Goal: Use online tool/utility: Utilize a website feature to perform a specific function

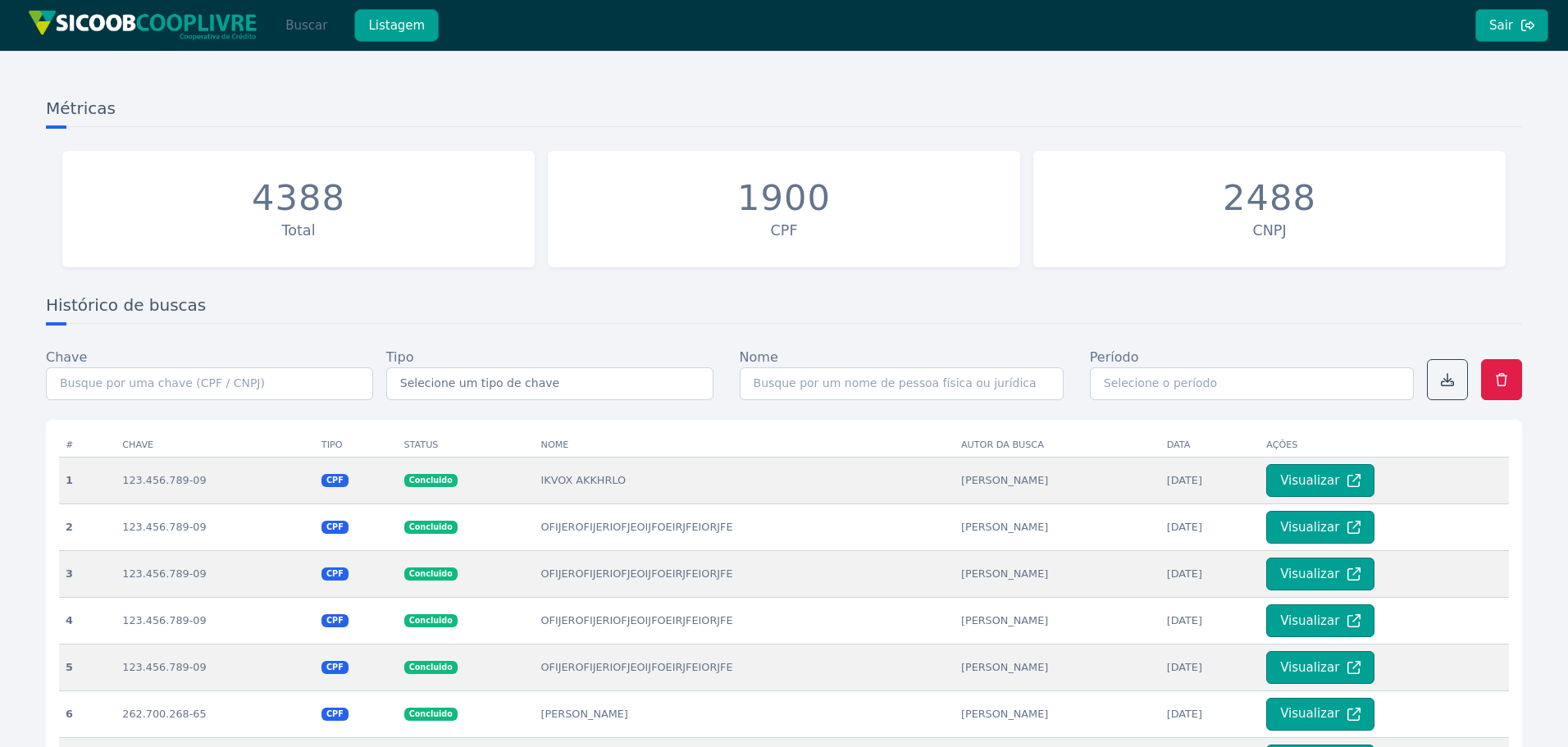
click at [317, 21] on button "Buscar" at bounding box center [306, 25] width 70 height 32
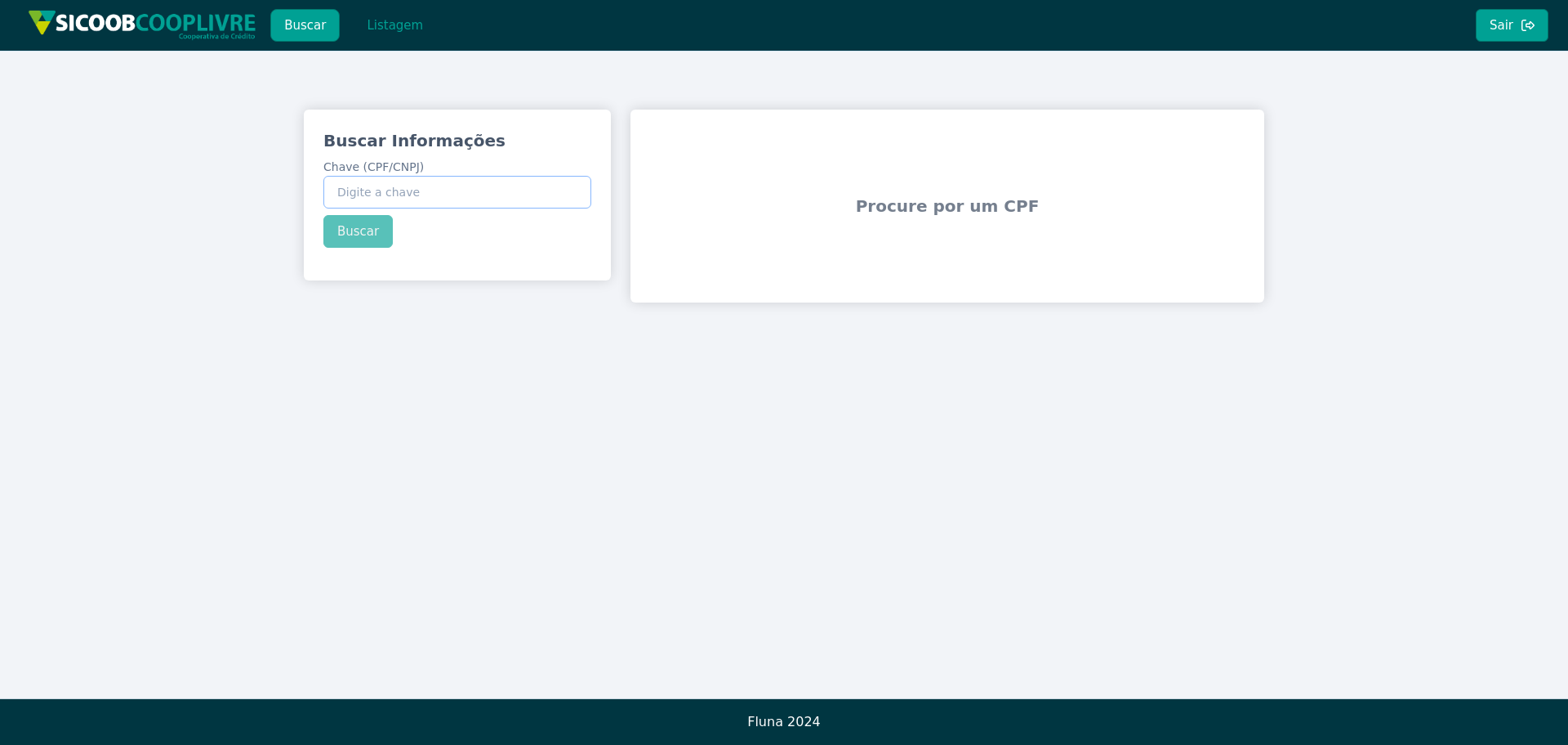
click at [451, 177] on input "Chave (CPF/CNPJ)" at bounding box center [458, 192] width 268 height 32
paste input "351.861.378-20"
type input "351.861.378-20"
click at [361, 239] on button "Buscar" at bounding box center [358, 231] width 69 height 32
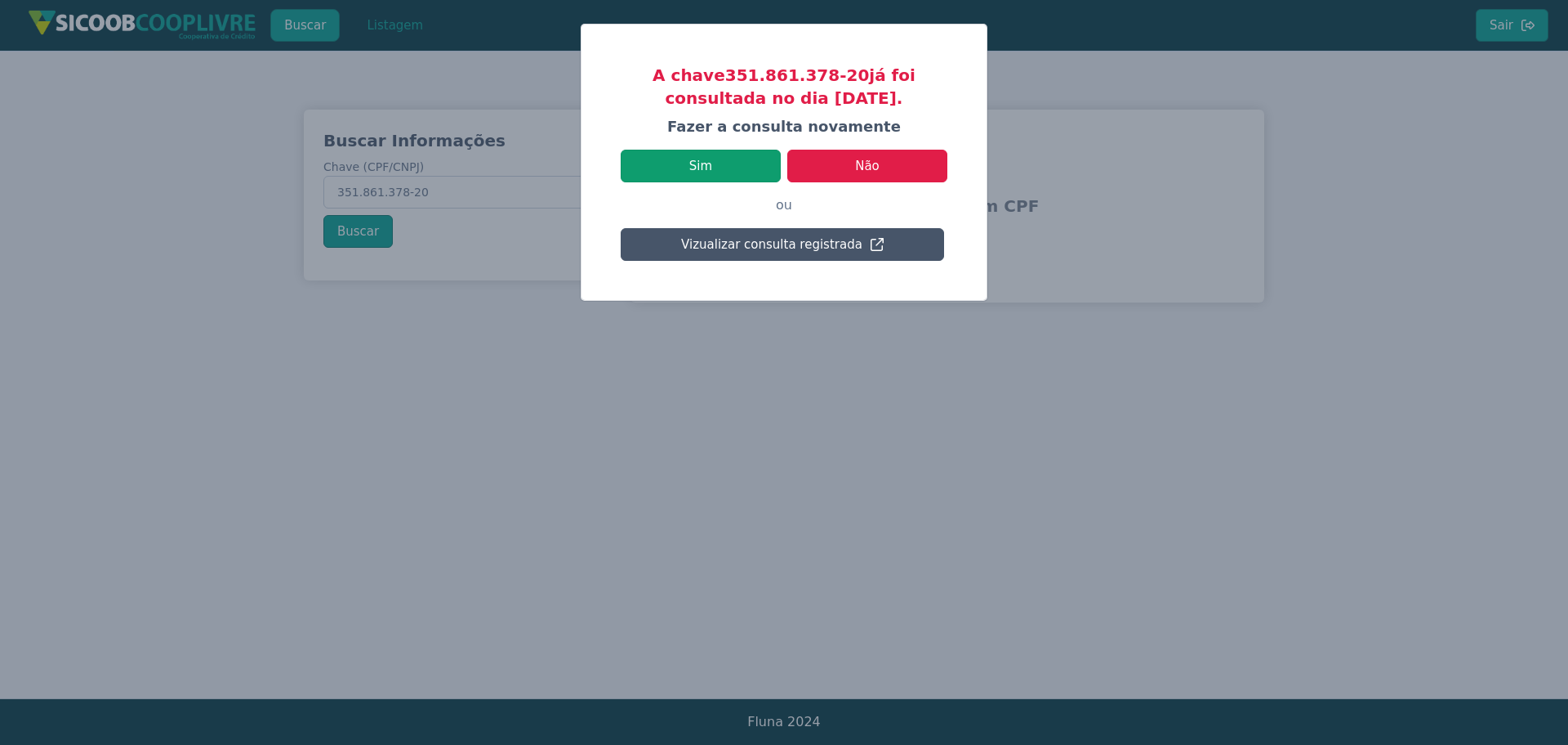
click at [746, 162] on button "Sim" at bounding box center [701, 165] width 161 height 32
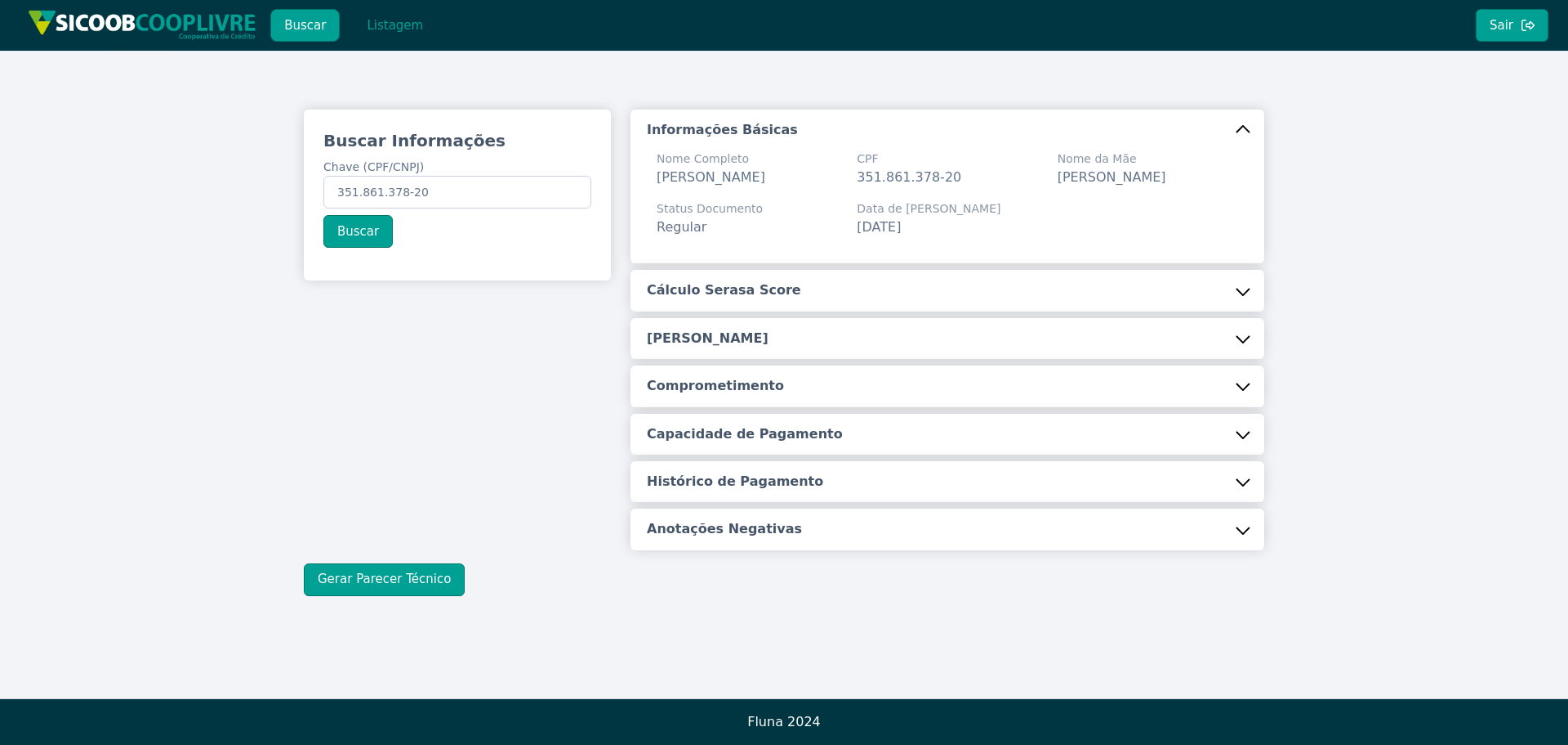
click at [831, 311] on button "Cálculo Serasa Score" at bounding box center [947, 290] width 633 height 41
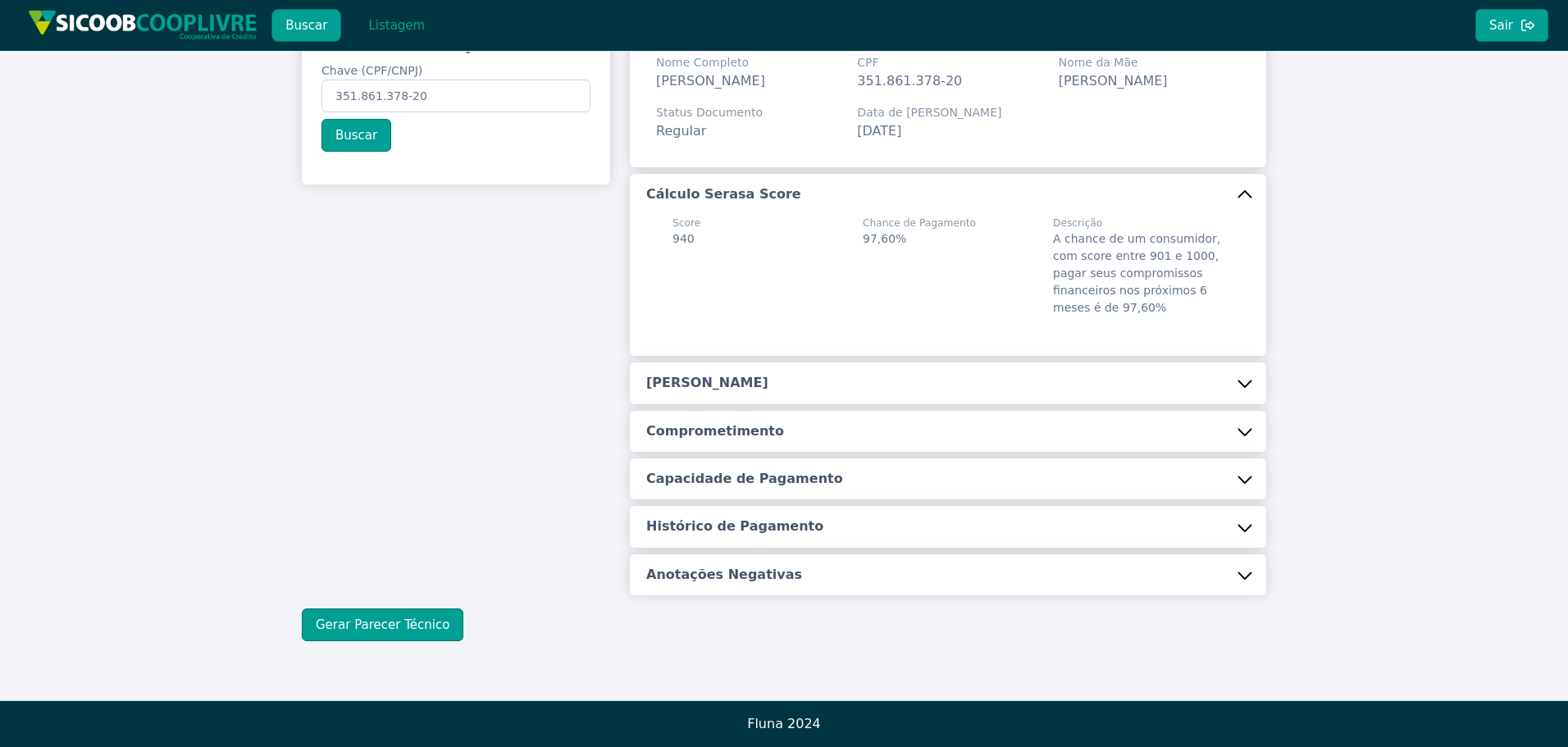
click at [771, 378] on button "[PERSON_NAME]" at bounding box center [947, 382] width 636 height 41
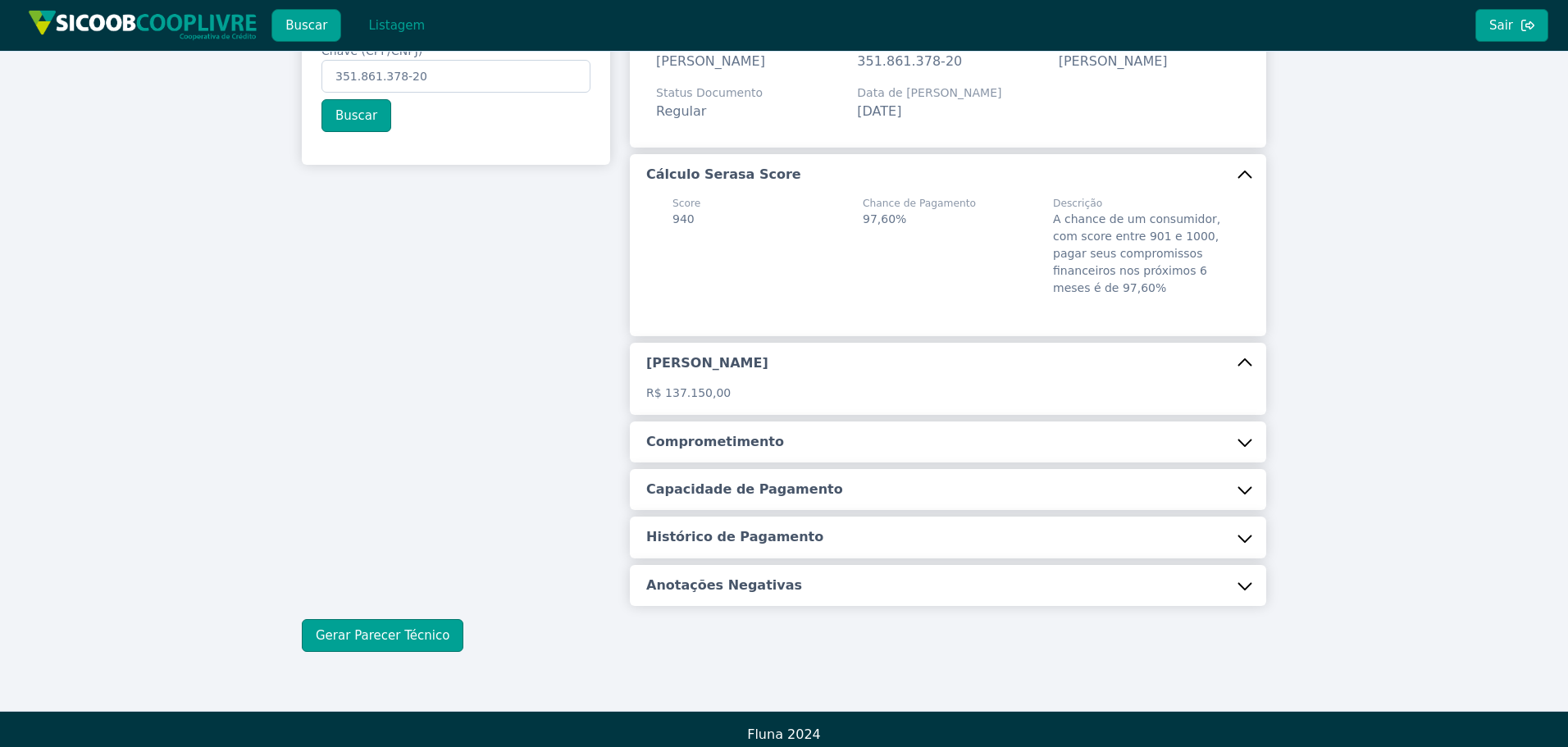
click at [750, 451] on h5 "Comprometimento" at bounding box center [715, 441] width 137 height 18
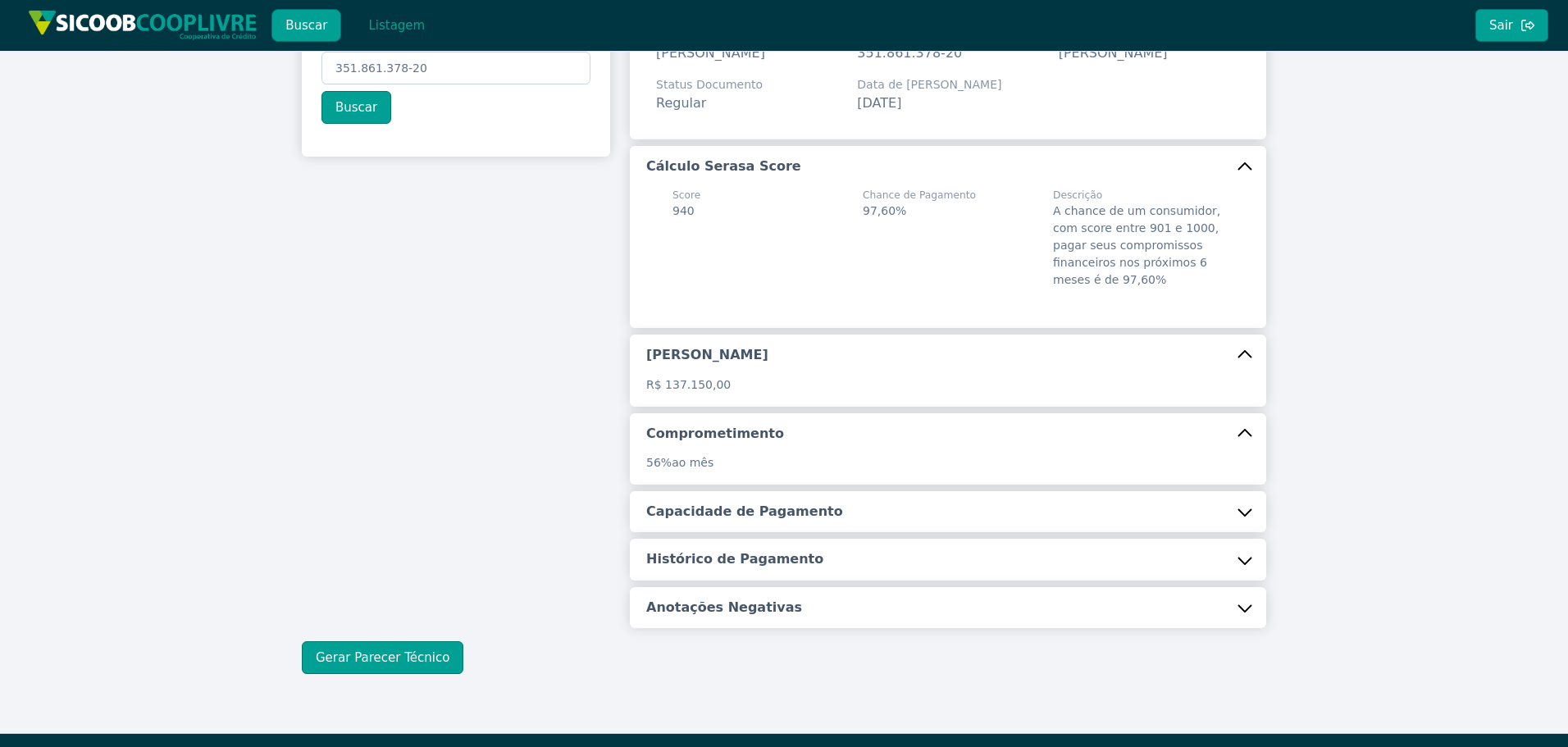
scroll to position [177, 0]
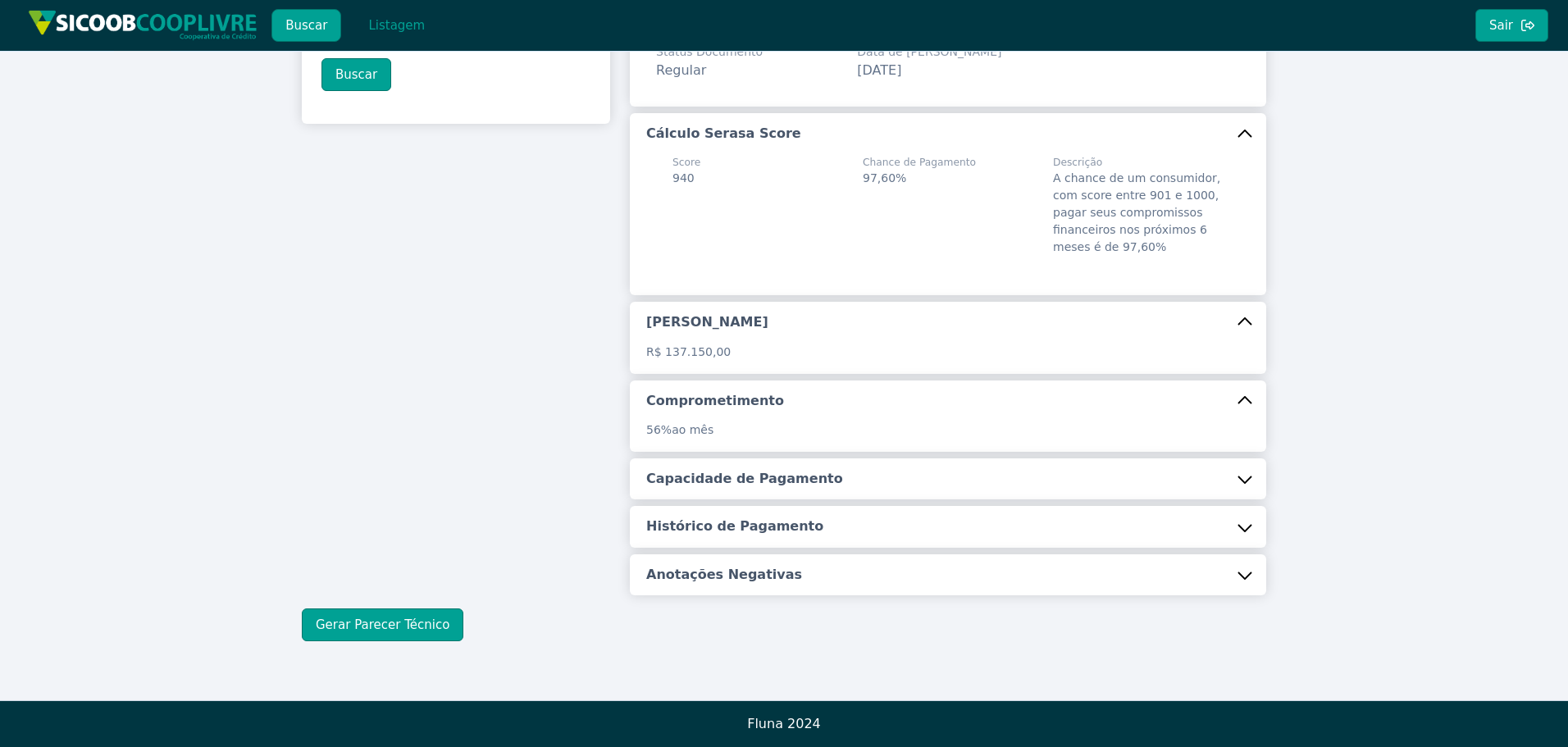
click at [744, 466] on button "Capacidade de Pagamento" at bounding box center [947, 478] width 636 height 41
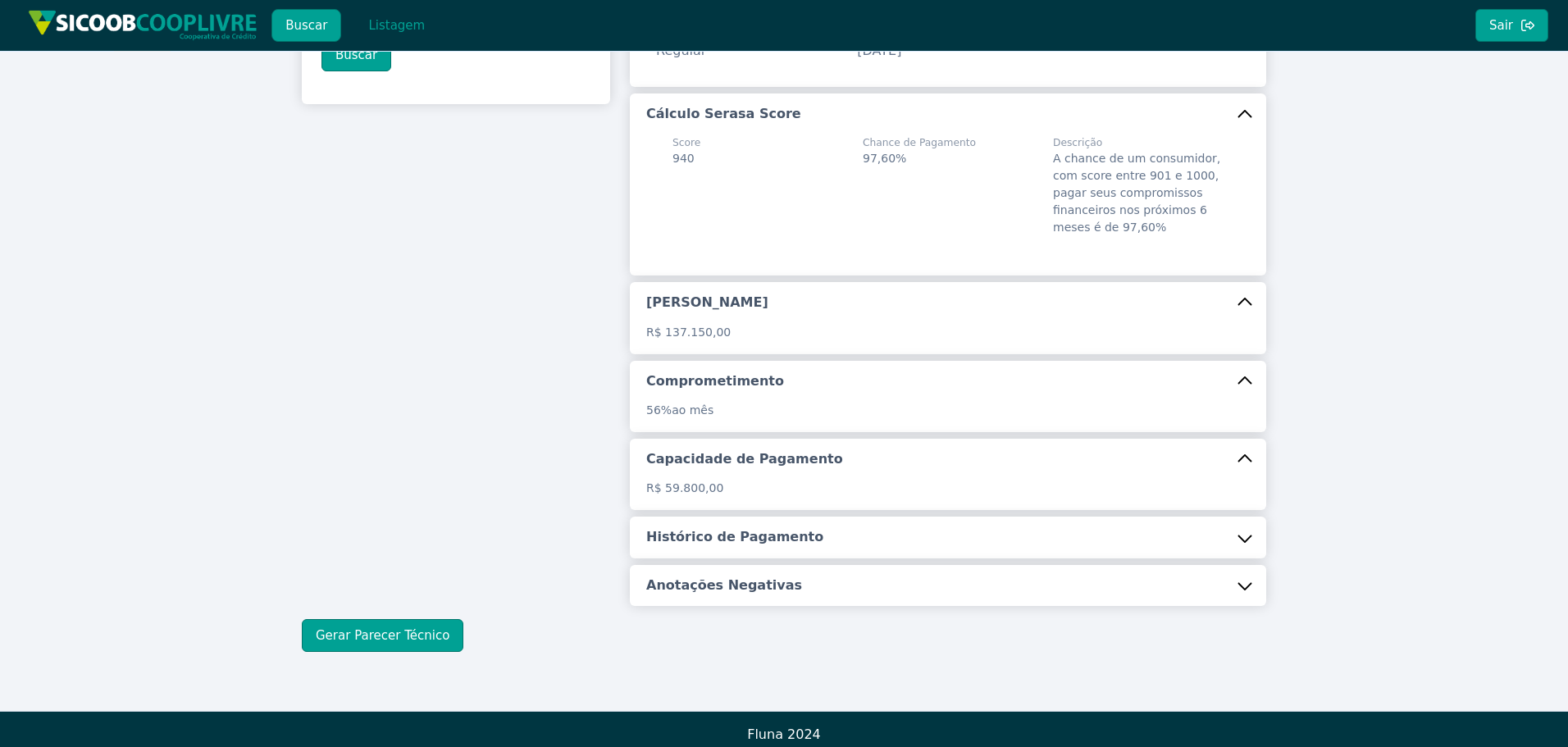
click at [755, 557] on button "Histórico de Pagamento" at bounding box center [947, 536] width 636 height 41
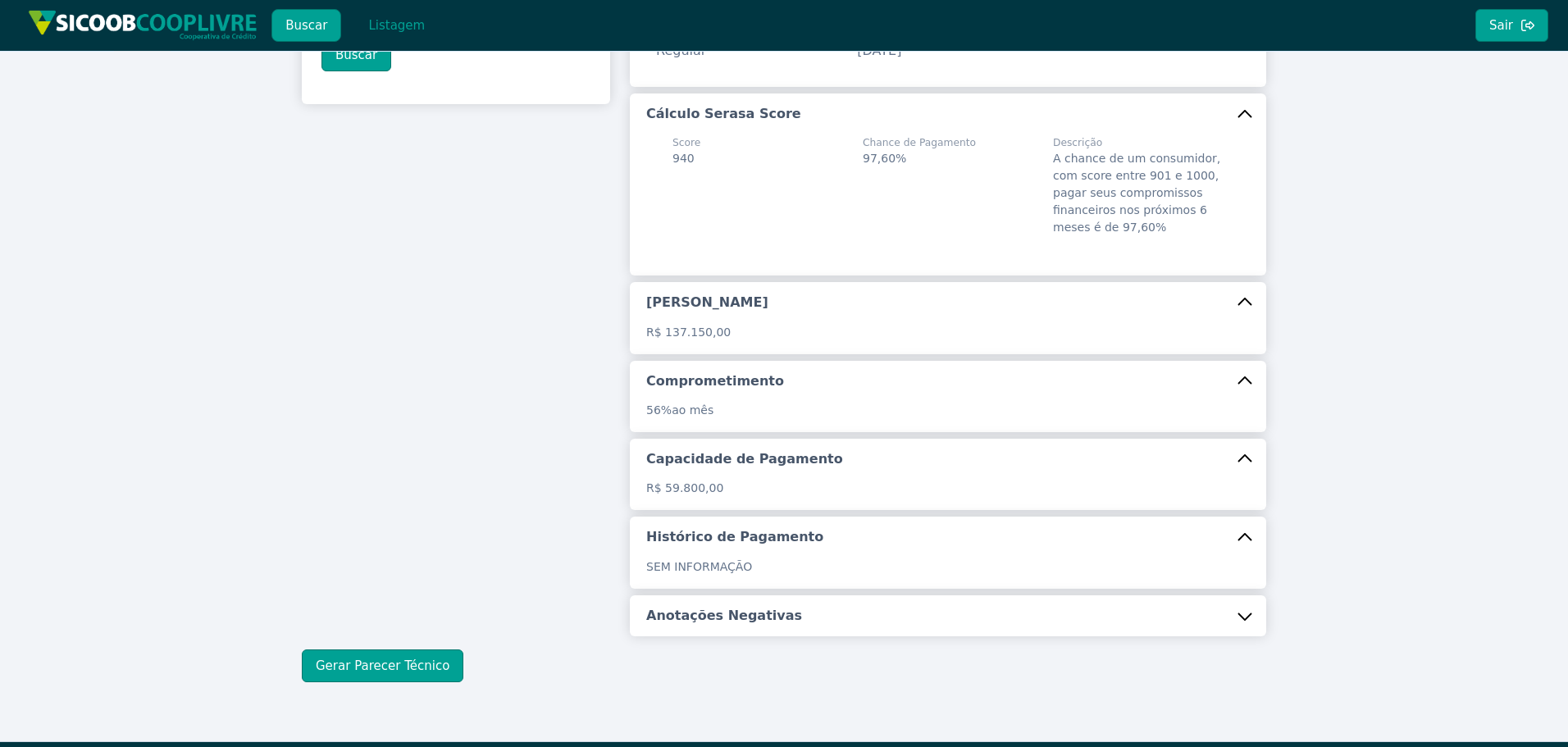
click at [759, 624] on h5 "Anotações Negativas" at bounding box center [723, 615] width 155 height 18
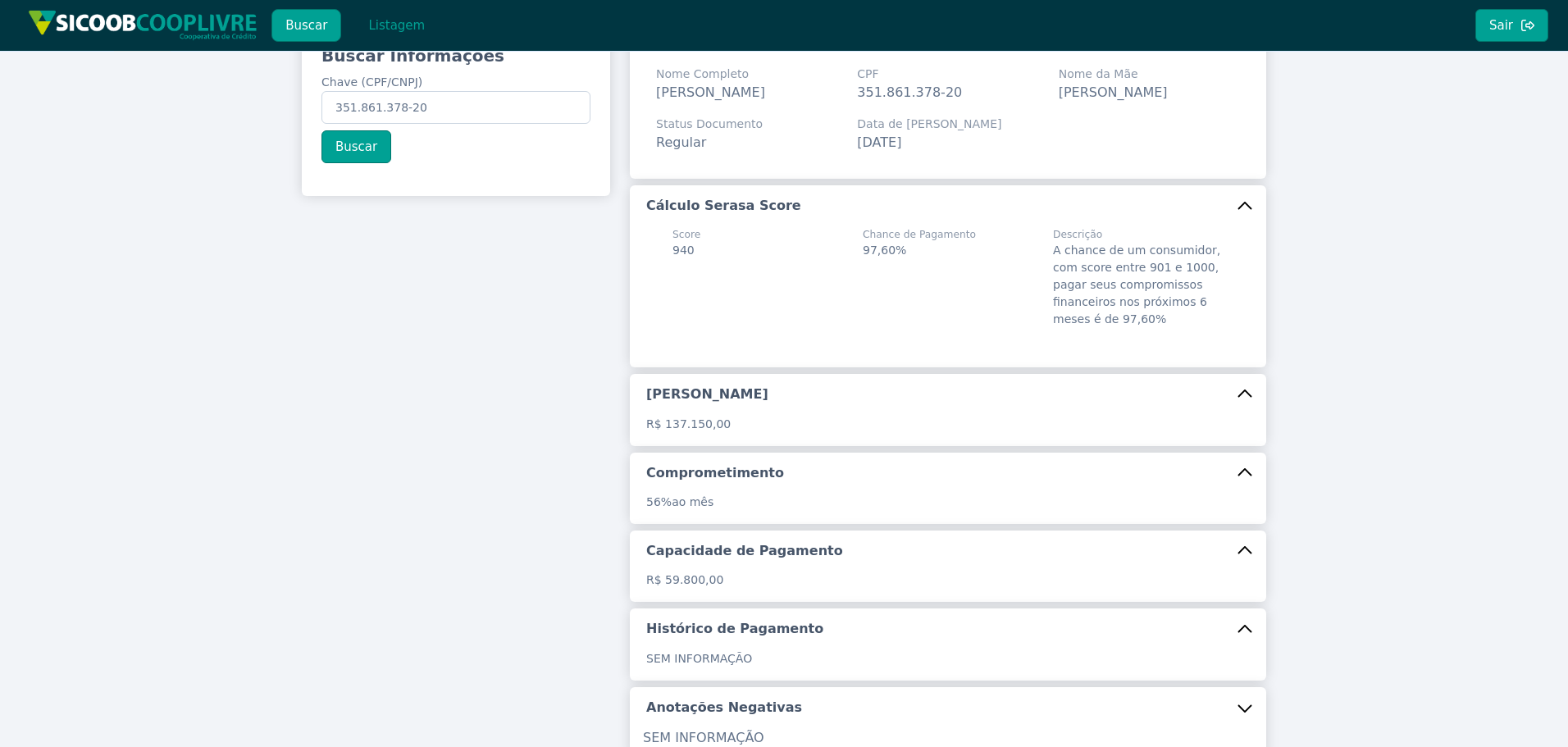
scroll to position [267, 0]
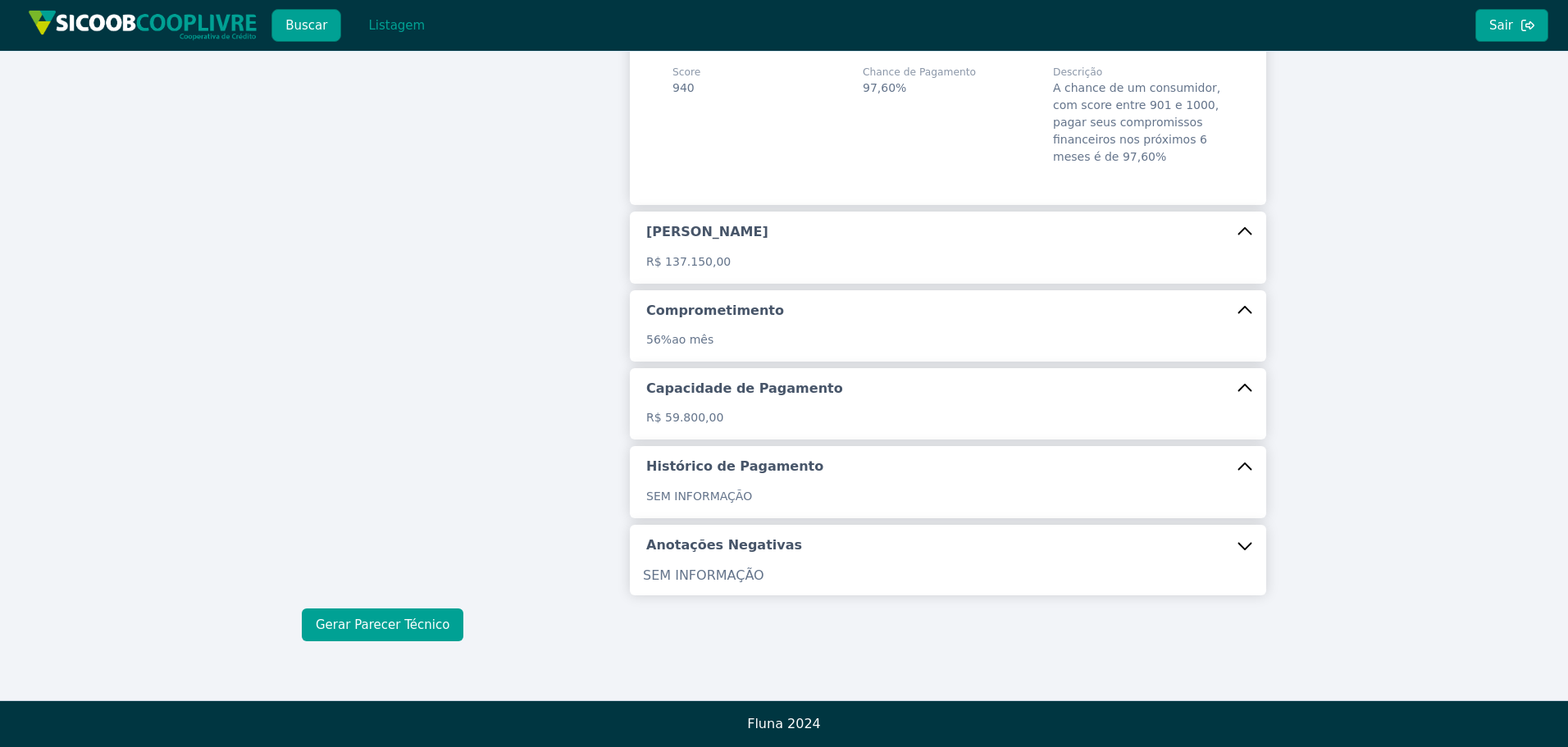
click at [406, 616] on button "Gerar Parecer Técnico" at bounding box center [382, 624] width 161 height 32
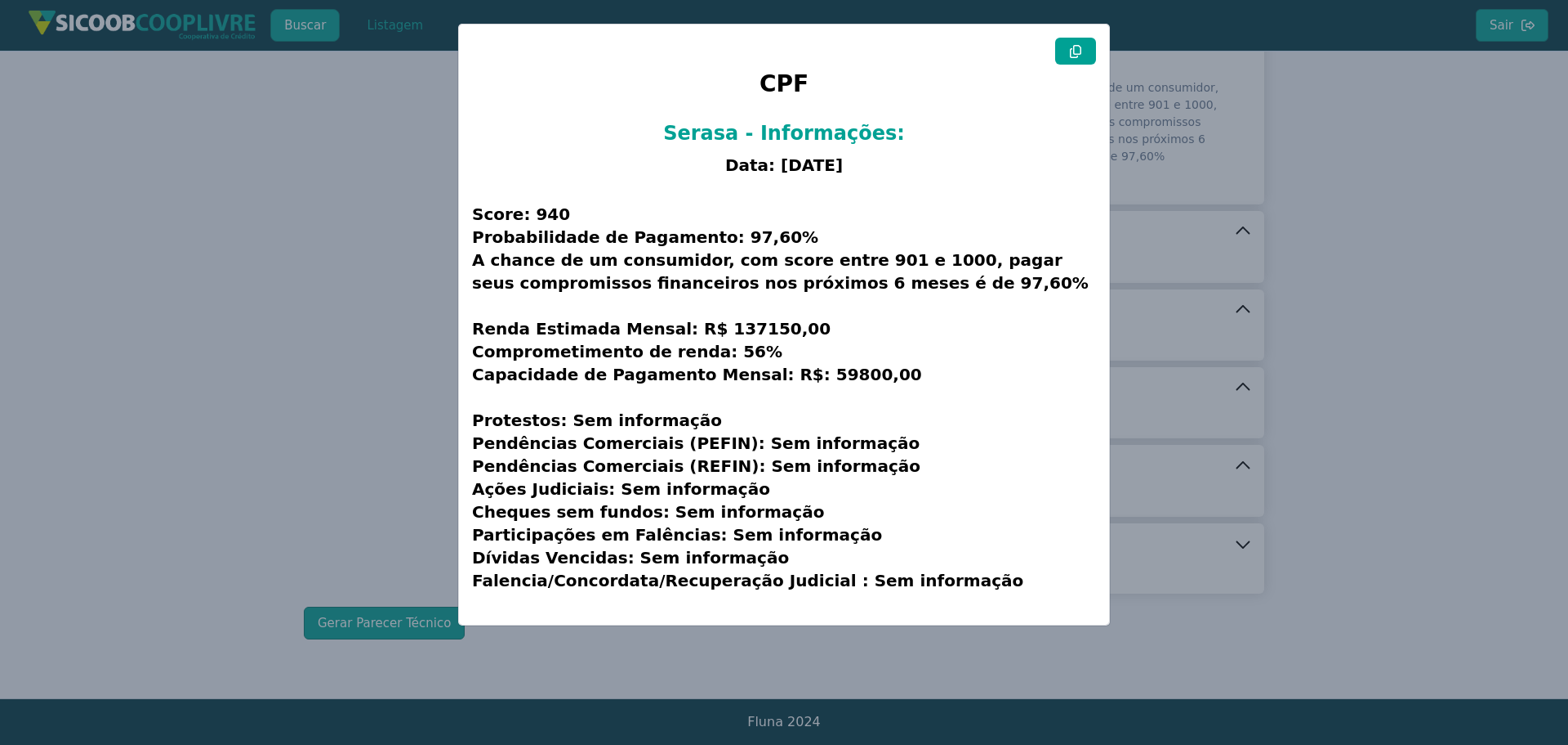
click at [1067, 55] on button at bounding box center [1075, 51] width 41 height 27
click at [1074, 59] on button at bounding box center [1075, 51] width 41 height 27
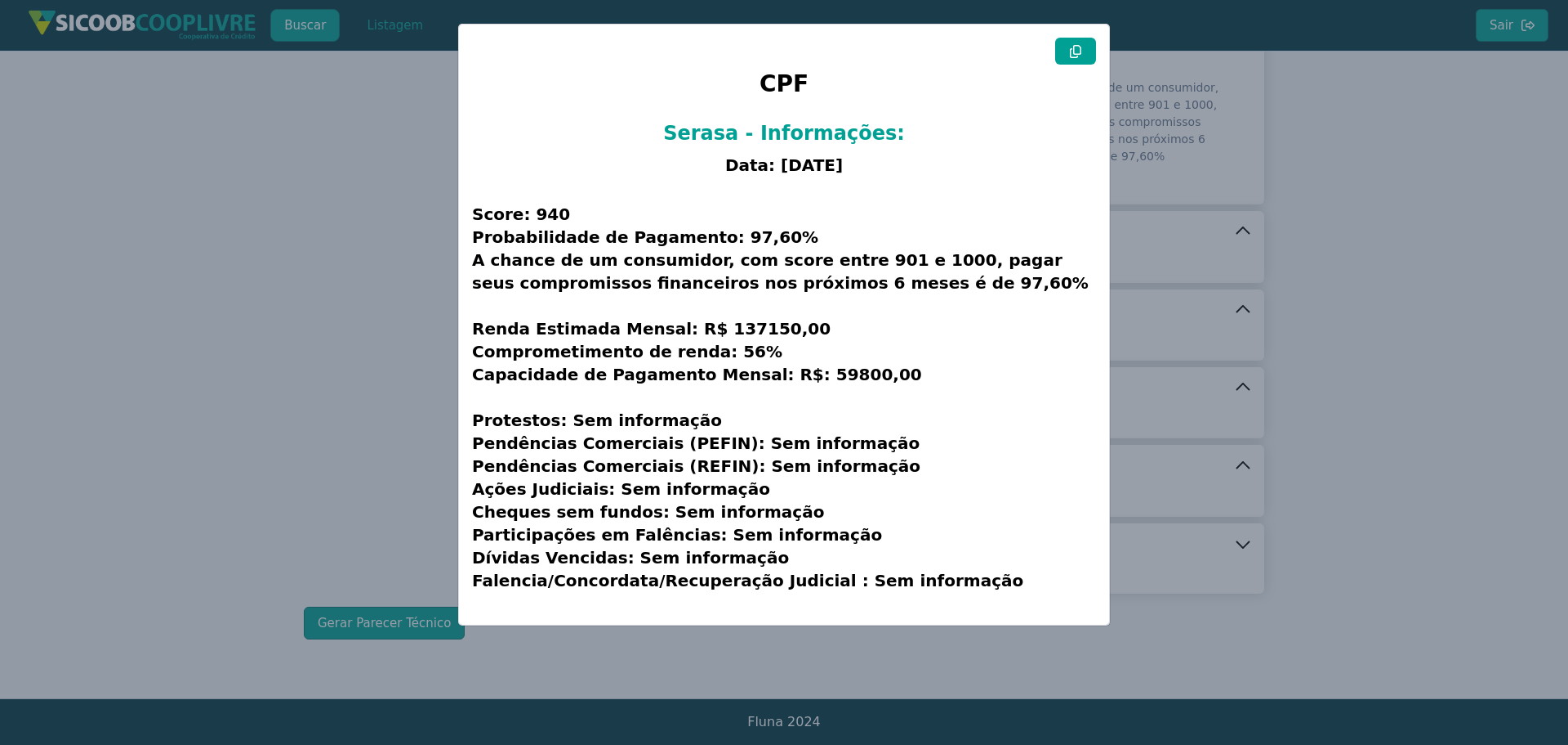
click at [148, 246] on modal-container "CPF Serasa - Informações: Data: [DATE] Score: 940 Probabilidade de Pagamento: 9…" at bounding box center [784, 372] width 1568 height 745
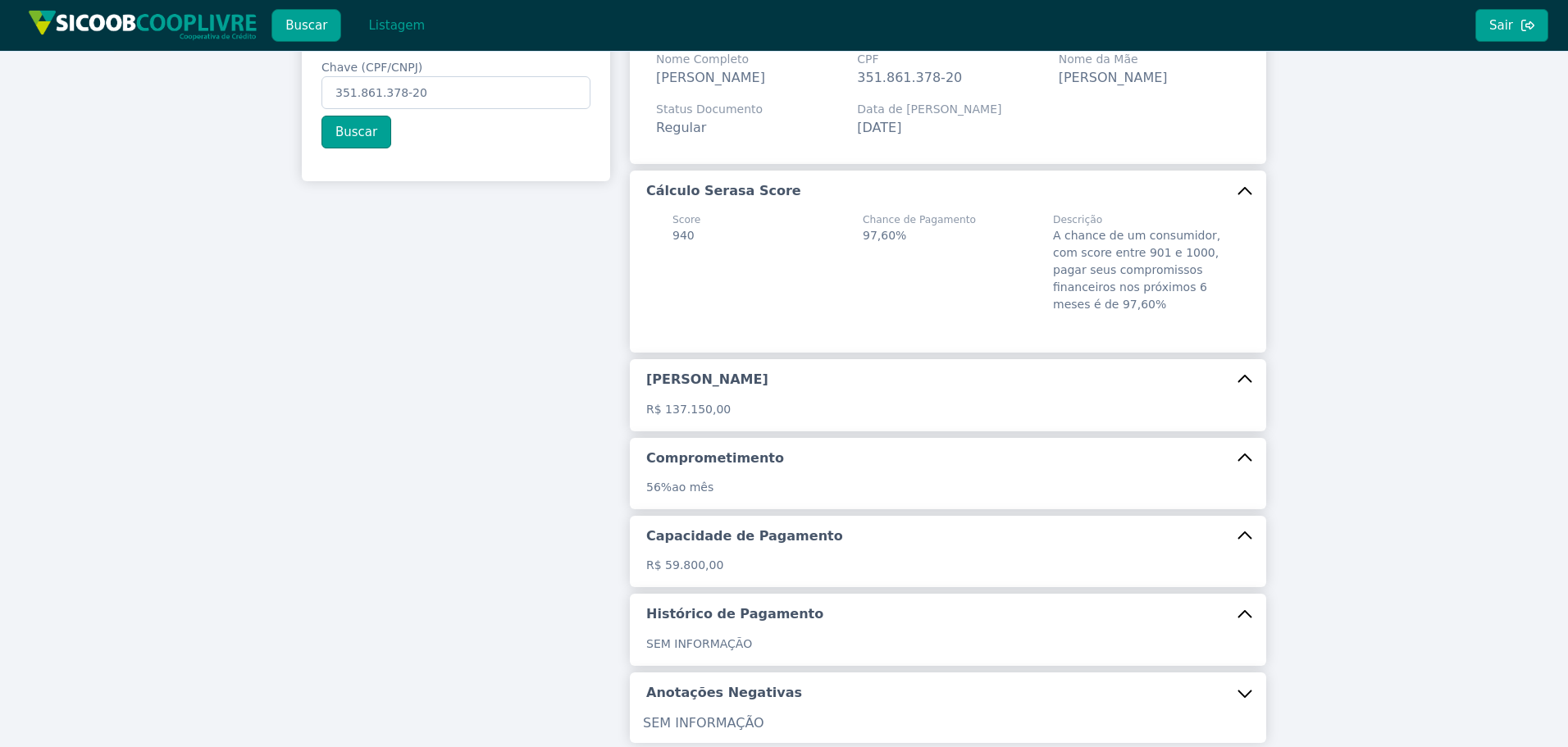
scroll to position [0, 0]
